Goal: Use online tool/utility: Utilize a website feature to perform a specific function

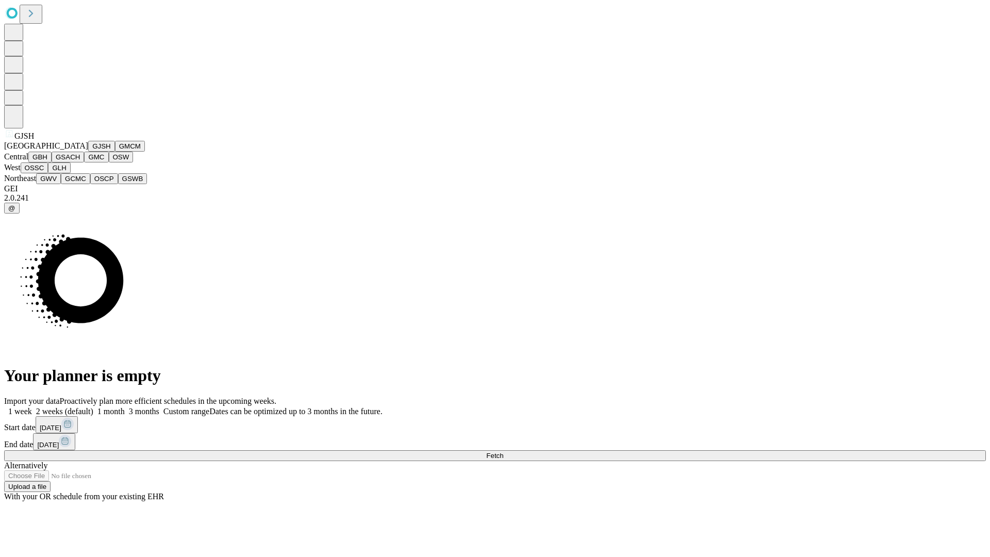
click at [88, 152] on button "GJSH" at bounding box center [101, 146] width 27 height 11
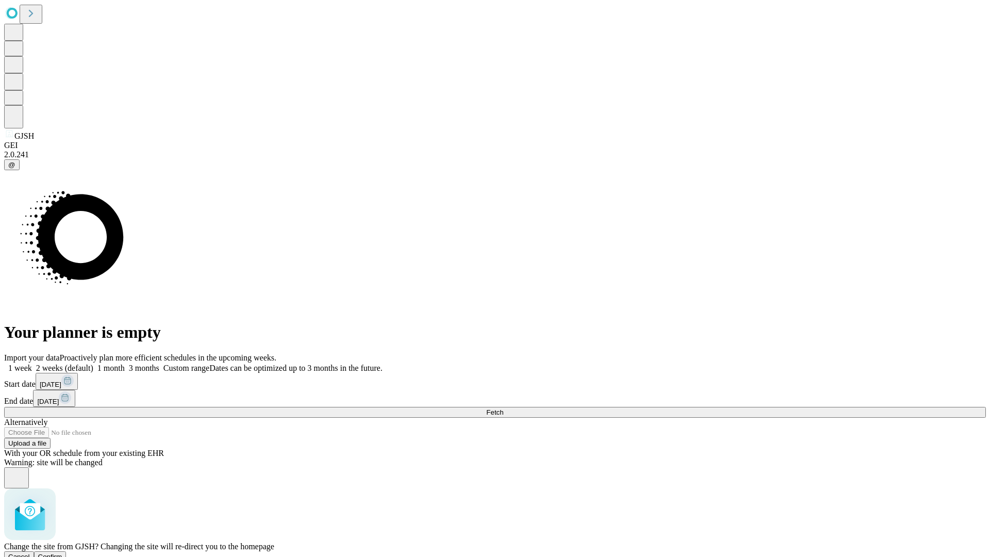
click at [62, 553] on span "Confirm" at bounding box center [50, 557] width 24 height 8
click at [125, 363] on label "1 month" at bounding box center [108, 367] width 31 height 9
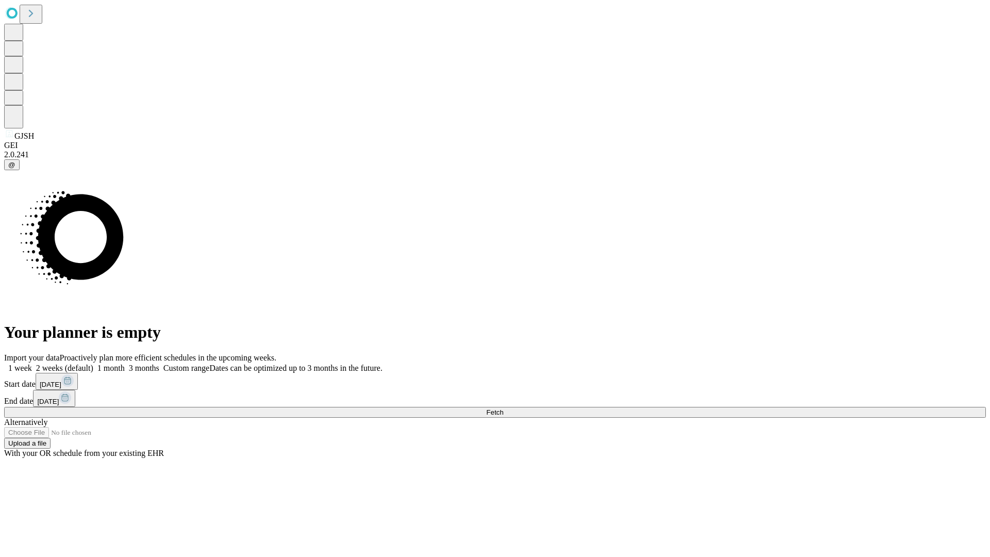
click at [503, 408] on span "Fetch" at bounding box center [494, 412] width 17 height 8
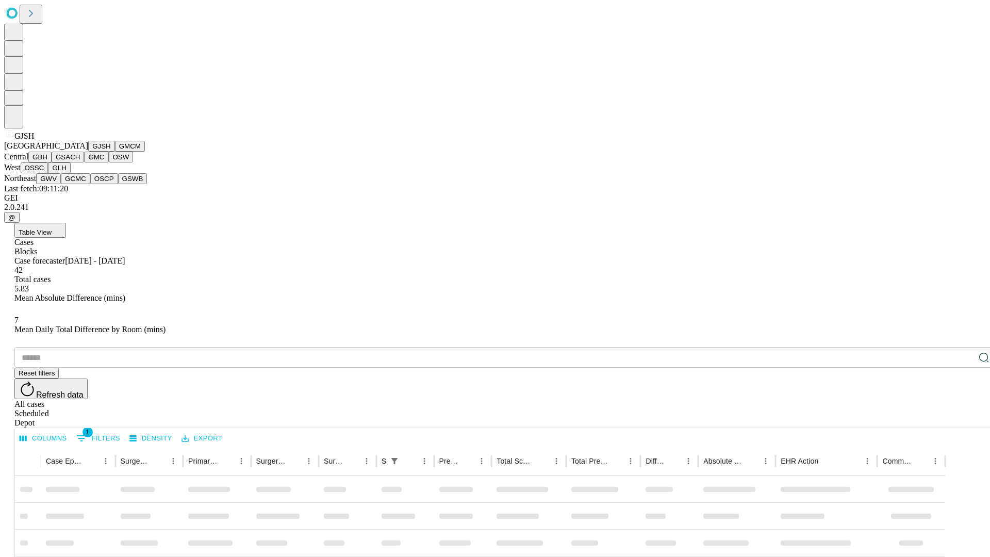
click at [115, 152] on button "GMCM" at bounding box center [130, 146] width 30 height 11
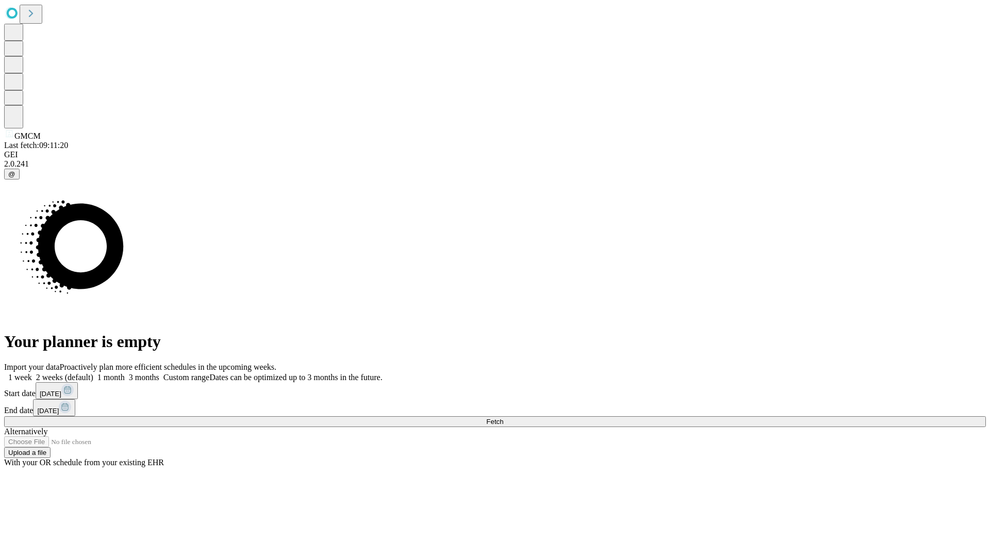
click at [125, 373] on label "1 month" at bounding box center [108, 377] width 31 height 9
click at [503, 417] on span "Fetch" at bounding box center [494, 421] width 17 height 8
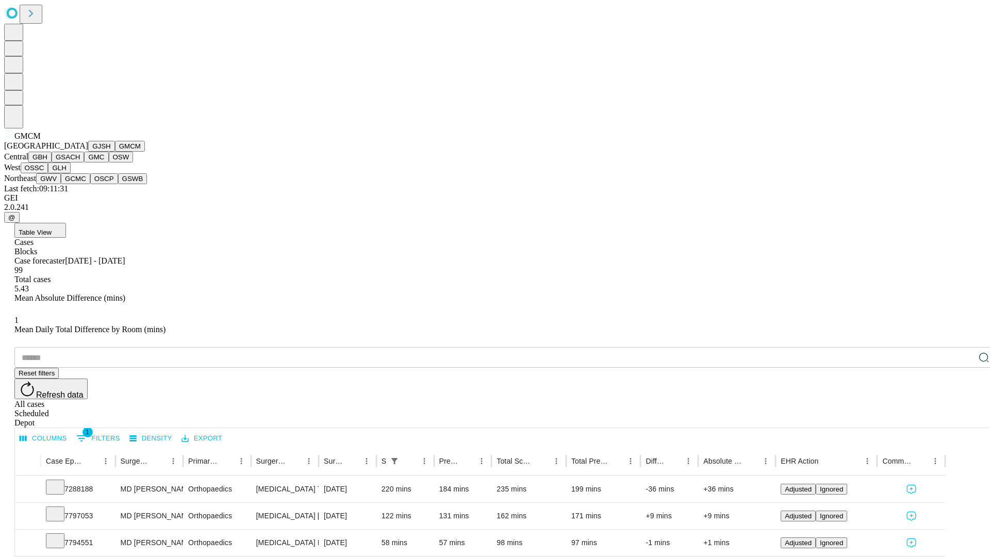
click at [52, 162] on button "GBH" at bounding box center [39, 157] width 23 height 11
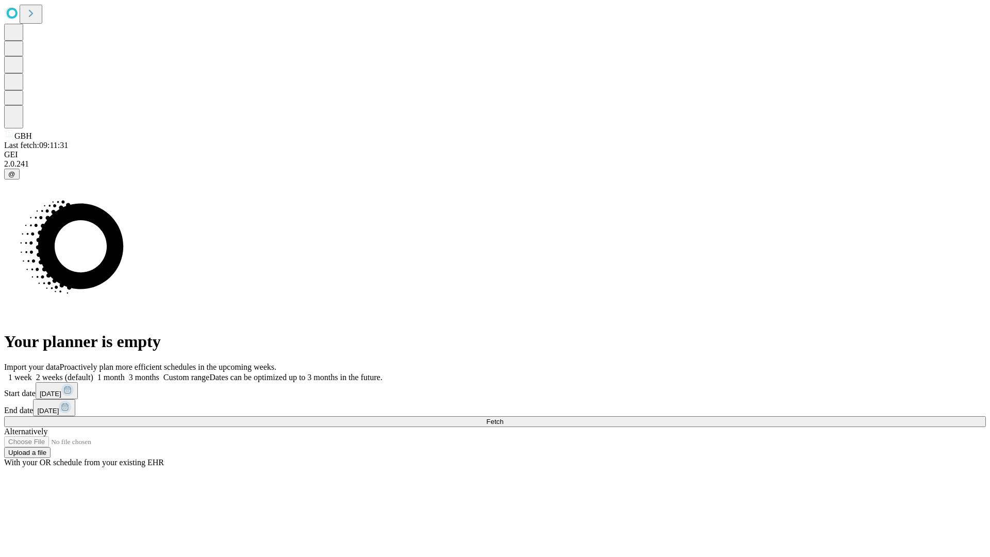
click at [125, 373] on label "1 month" at bounding box center [108, 377] width 31 height 9
click at [503, 417] on span "Fetch" at bounding box center [494, 421] width 17 height 8
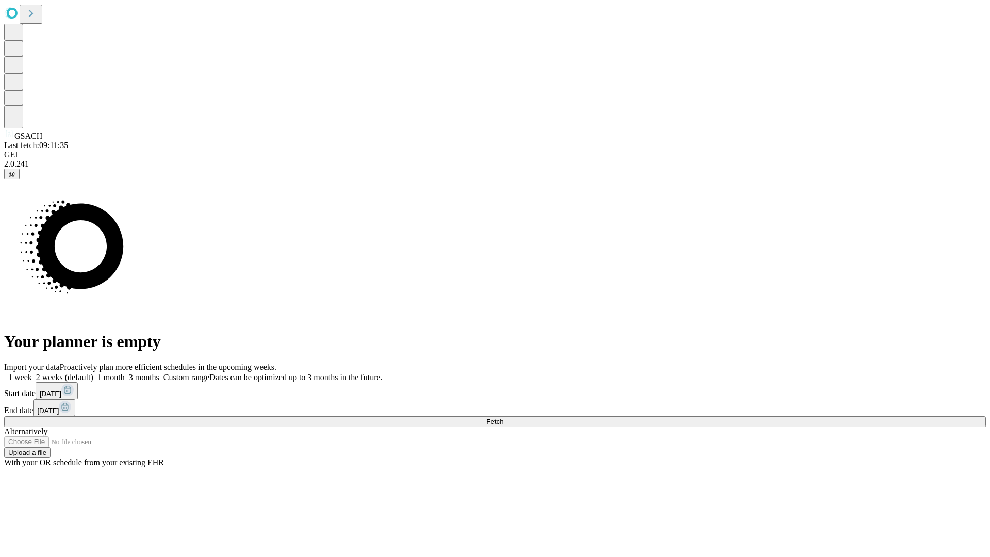
click at [125, 373] on label "1 month" at bounding box center [108, 377] width 31 height 9
click at [503, 417] on span "Fetch" at bounding box center [494, 421] width 17 height 8
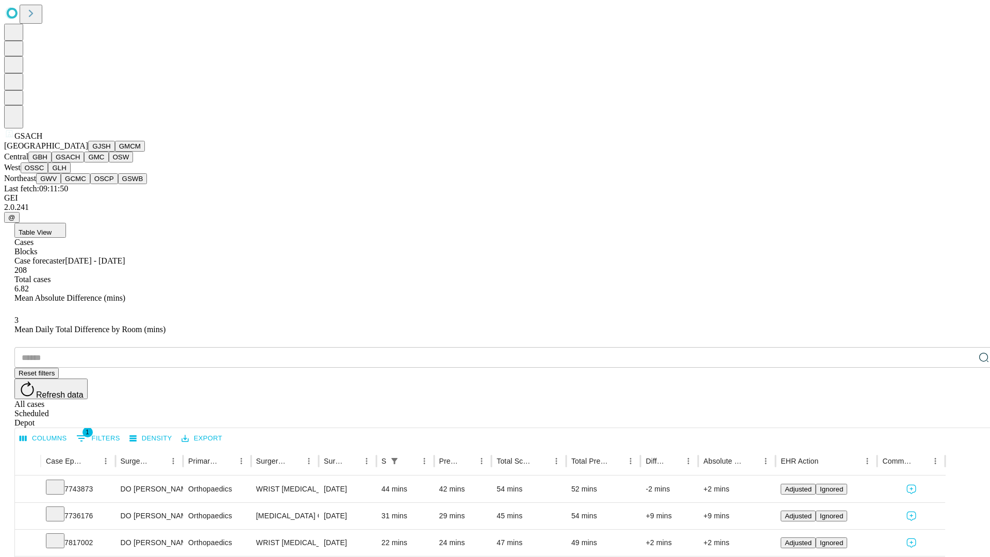
click at [84, 162] on button "GMC" at bounding box center [96, 157] width 24 height 11
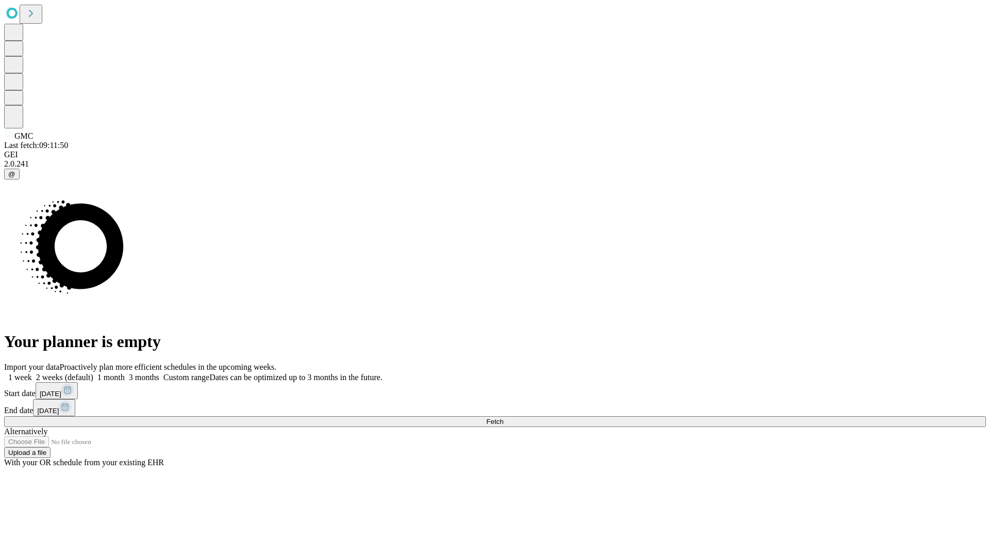
click at [125, 373] on label "1 month" at bounding box center [108, 377] width 31 height 9
click at [503, 417] on span "Fetch" at bounding box center [494, 421] width 17 height 8
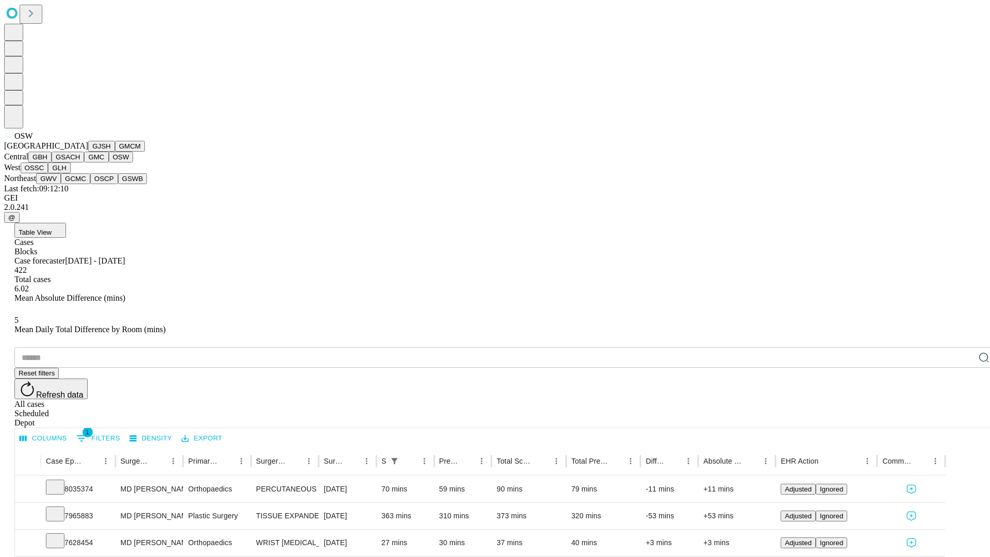
click at [48, 173] on button "OSSC" at bounding box center [35, 167] width 28 height 11
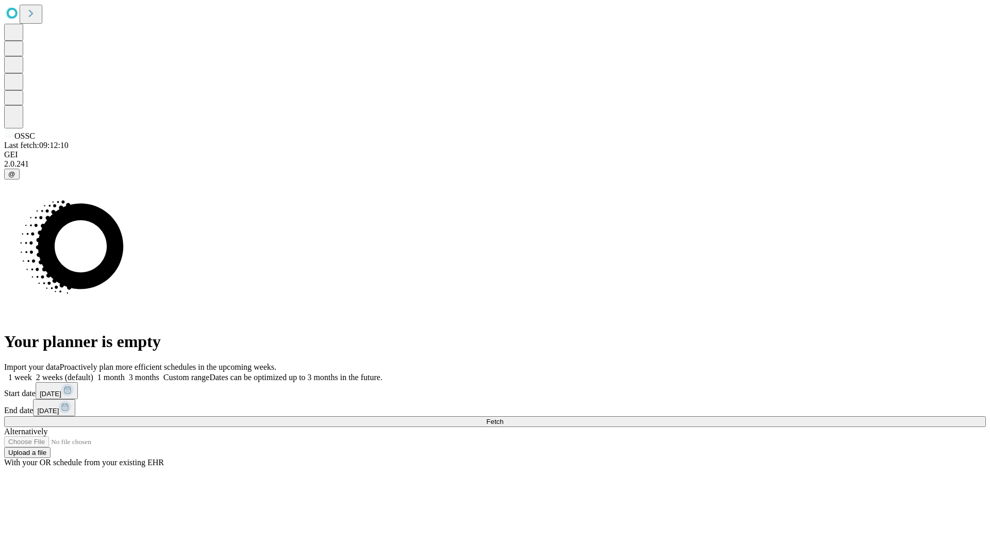
click at [125, 373] on label "1 month" at bounding box center [108, 377] width 31 height 9
click at [503, 417] on span "Fetch" at bounding box center [494, 421] width 17 height 8
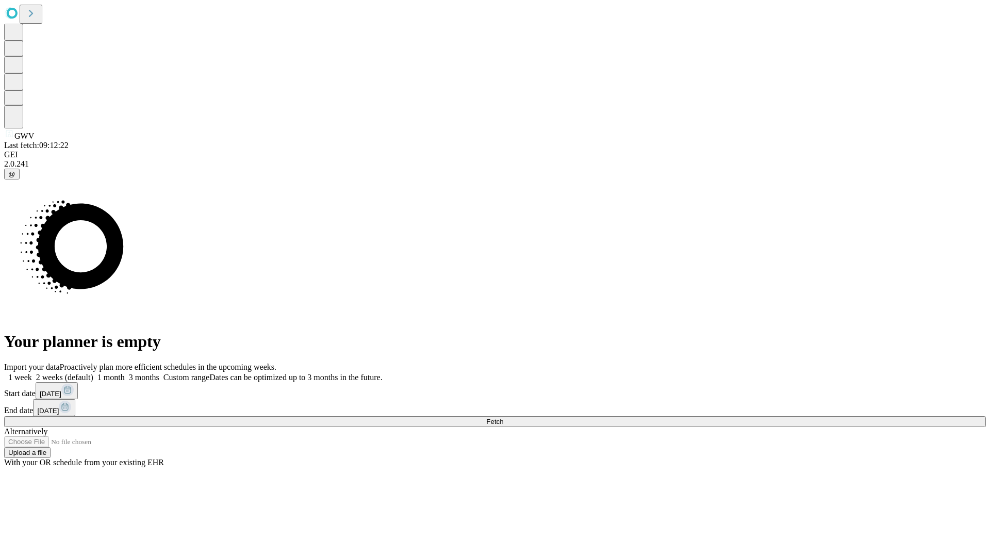
click at [503, 417] on span "Fetch" at bounding box center [494, 421] width 17 height 8
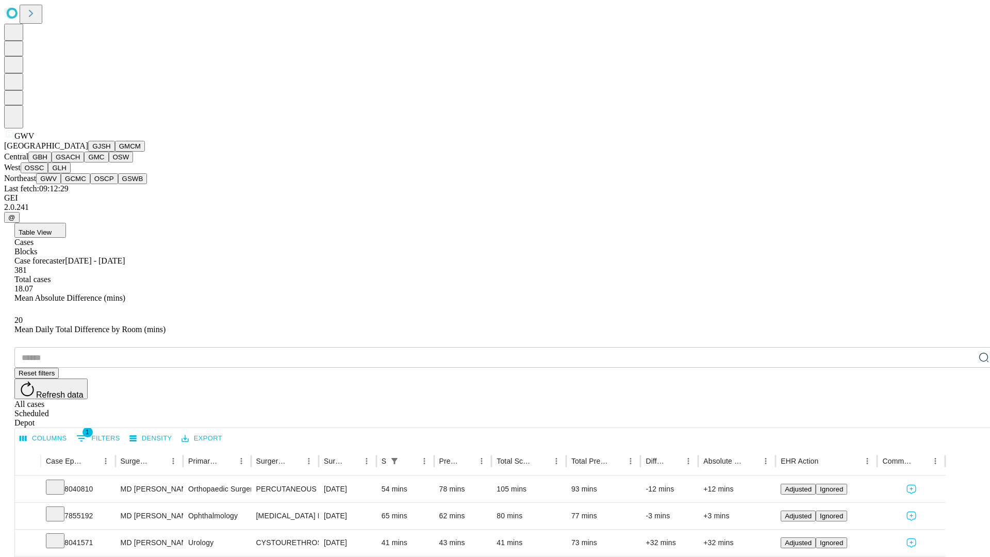
click at [80, 184] on button "GCMC" at bounding box center [75, 178] width 29 height 11
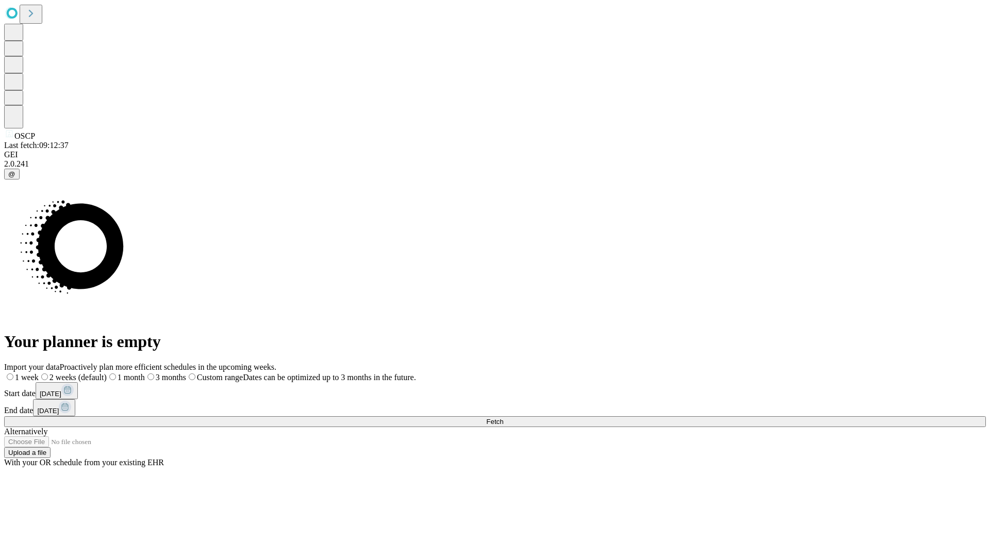
click at [145, 373] on label "1 month" at bounding box center [126, 377] width 38 height 9
click at [503, 417] on span "Fetch" at bounding box center [494, 421] width 17 height 8
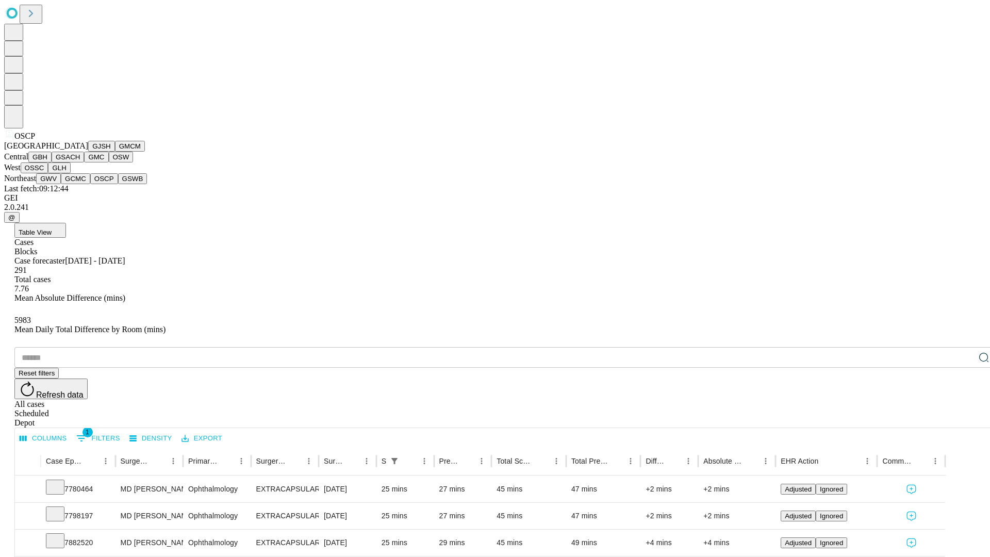
click at [118, 184] on button "GSWB" at bounding box center [132, 178] width 29 height 11
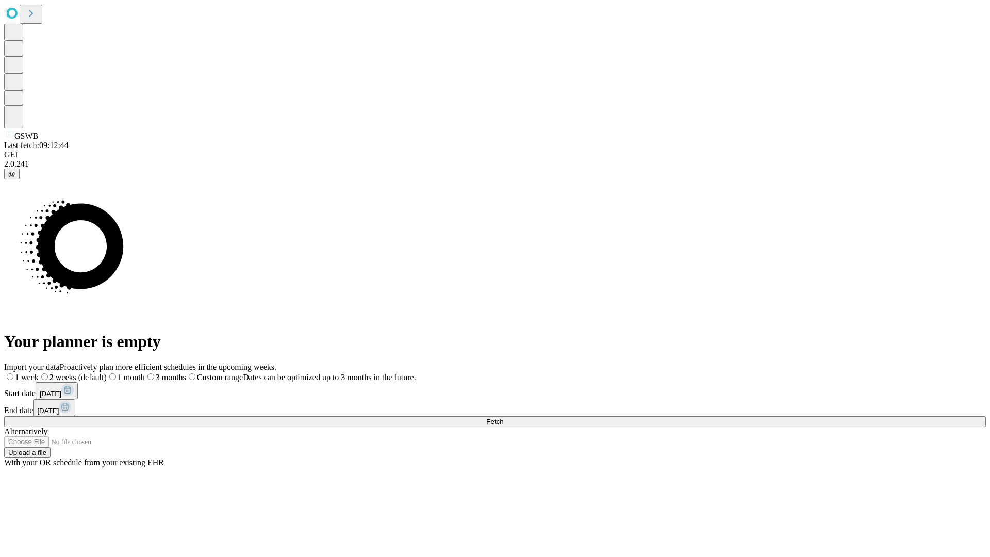
click at [145, 373] on label "1 month" at bounding box center [126, 377] width 38 height 9
click at [503, 417] on span "Fetch" at bounding box center [494, 421] width 17 height 8
